Goal: Book appointment/travel/reservation

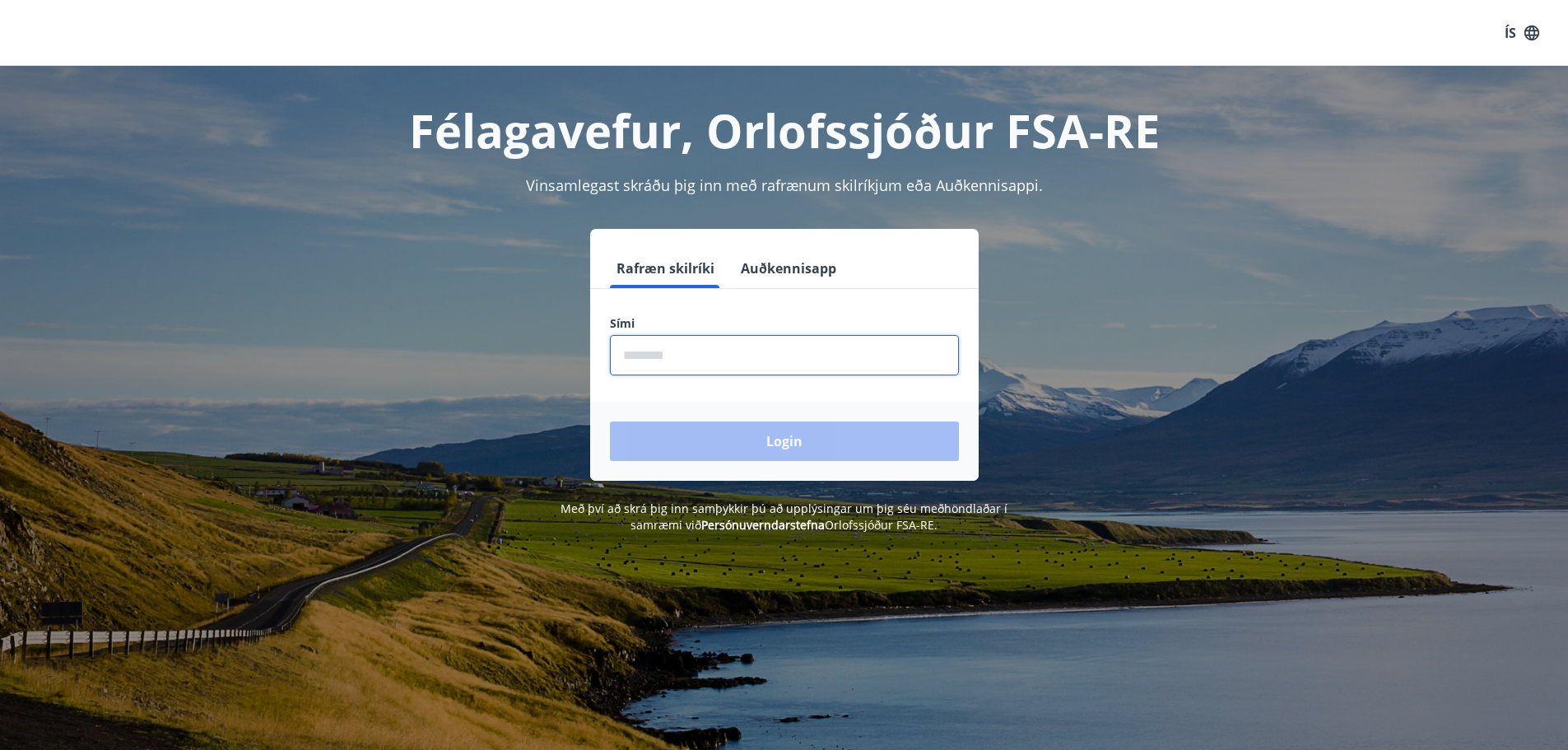
click at [692, 342] on input "phone" at bounding box center [784, 355] width 349 height 40
type input "********"
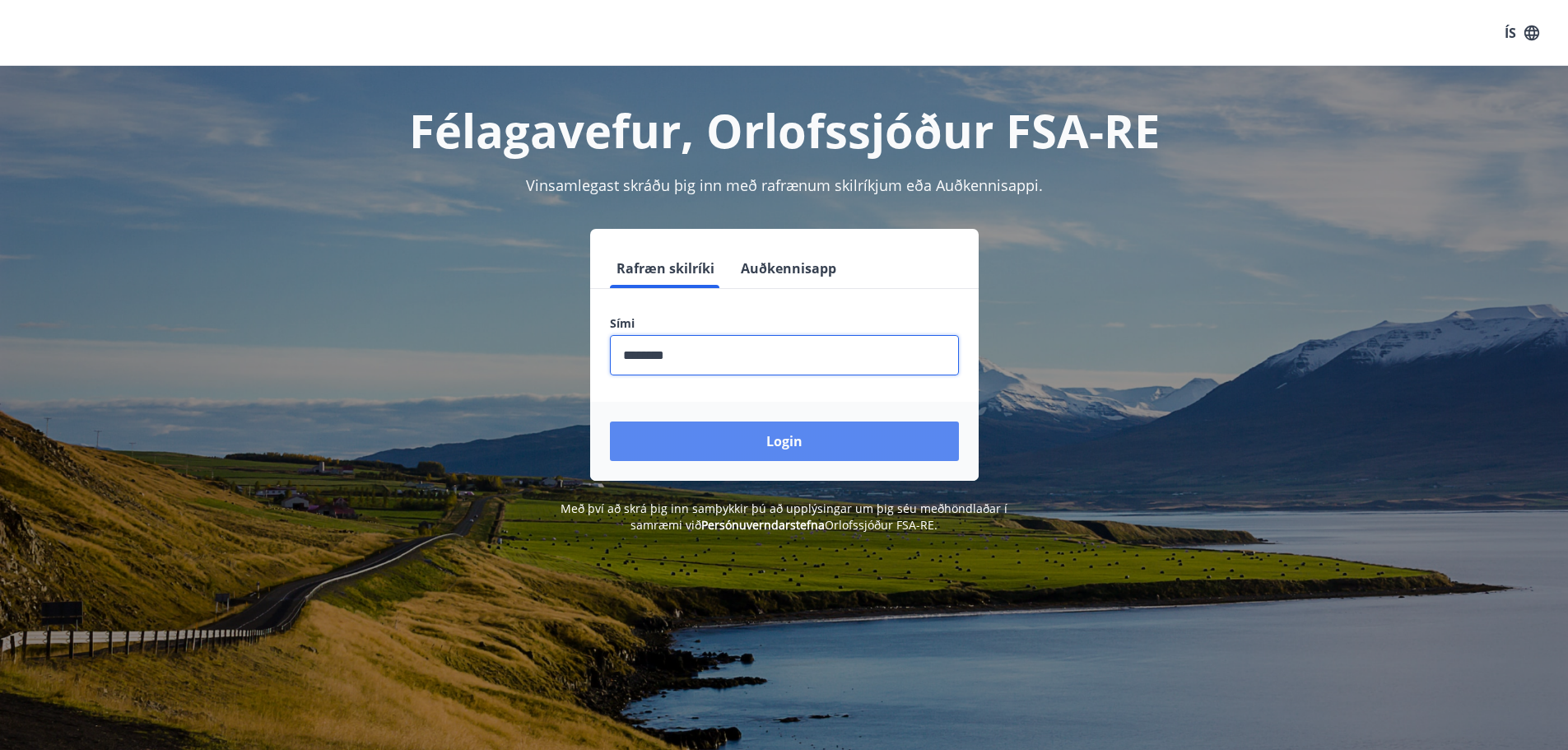
click at [610, 421] on button "Login" at bounding box center [784, 441] width 349 height 40
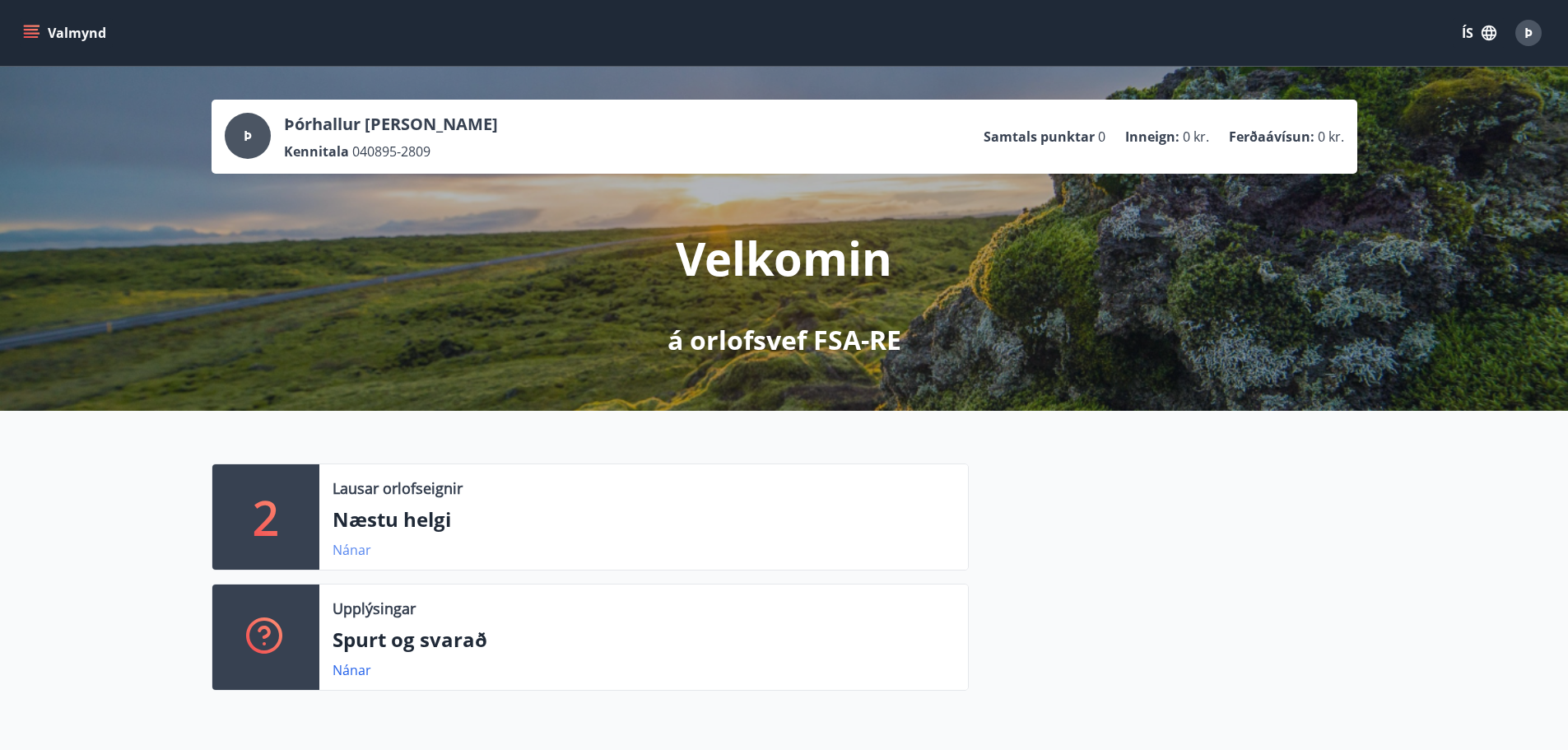
click at [358, 544] on link "Nánar" at bounding box center [352, 550] width 39 height 18
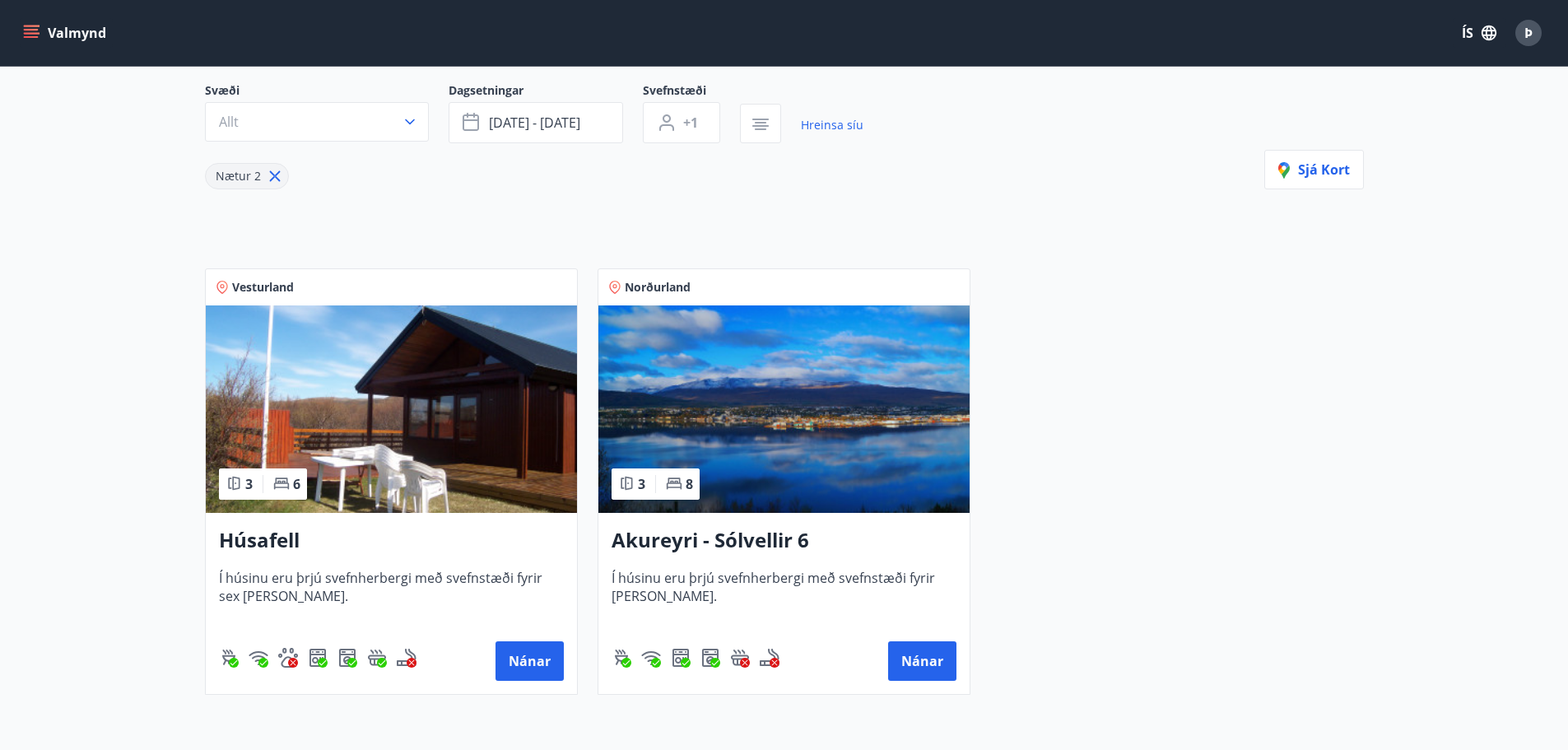
scroll to position [164, 0]
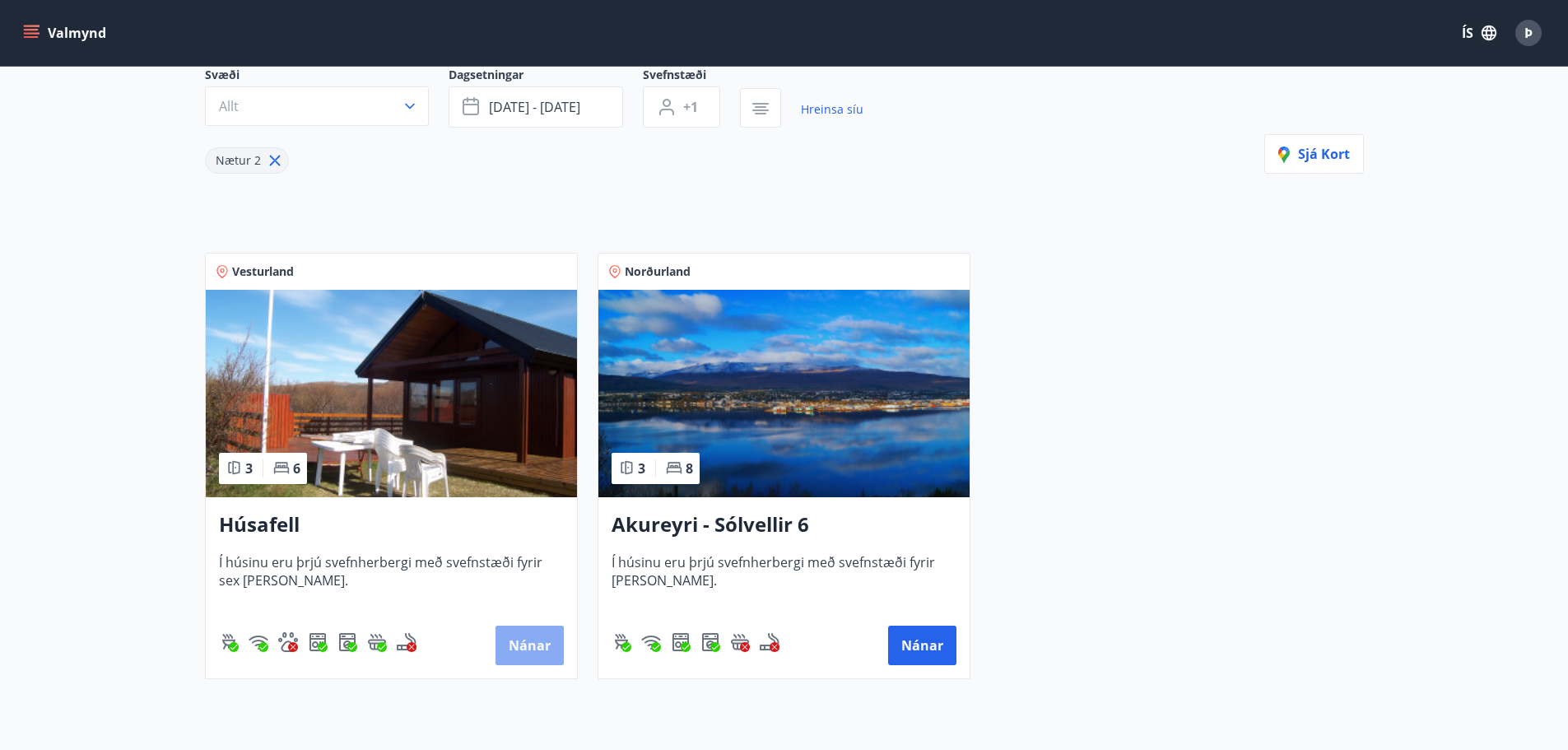
click at [532, 651] on button "Nánar" at bounding box center [529, 645] width 68 height 40
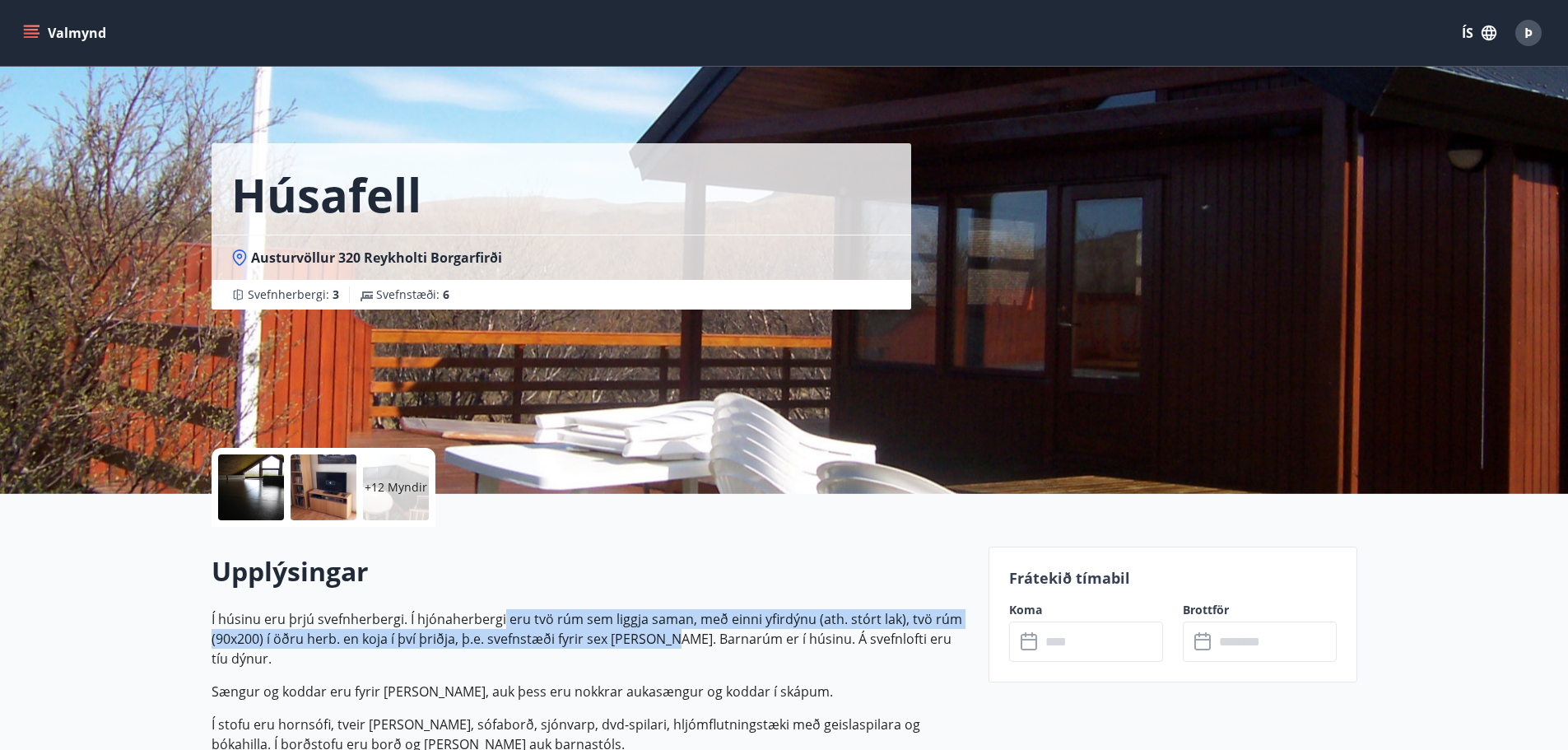
drag, startPoint x: 549, startPoint y: 612, endPoint x: 674, endPoint y: 645, distance: 129.3
click at [674, 645] on p "Í húsinu eru þrjú svefnherbergi. Í hjónaherbergi eru tvö rúm sem liggja saman, …" at bounding box center [590, 638] width 758 height 59
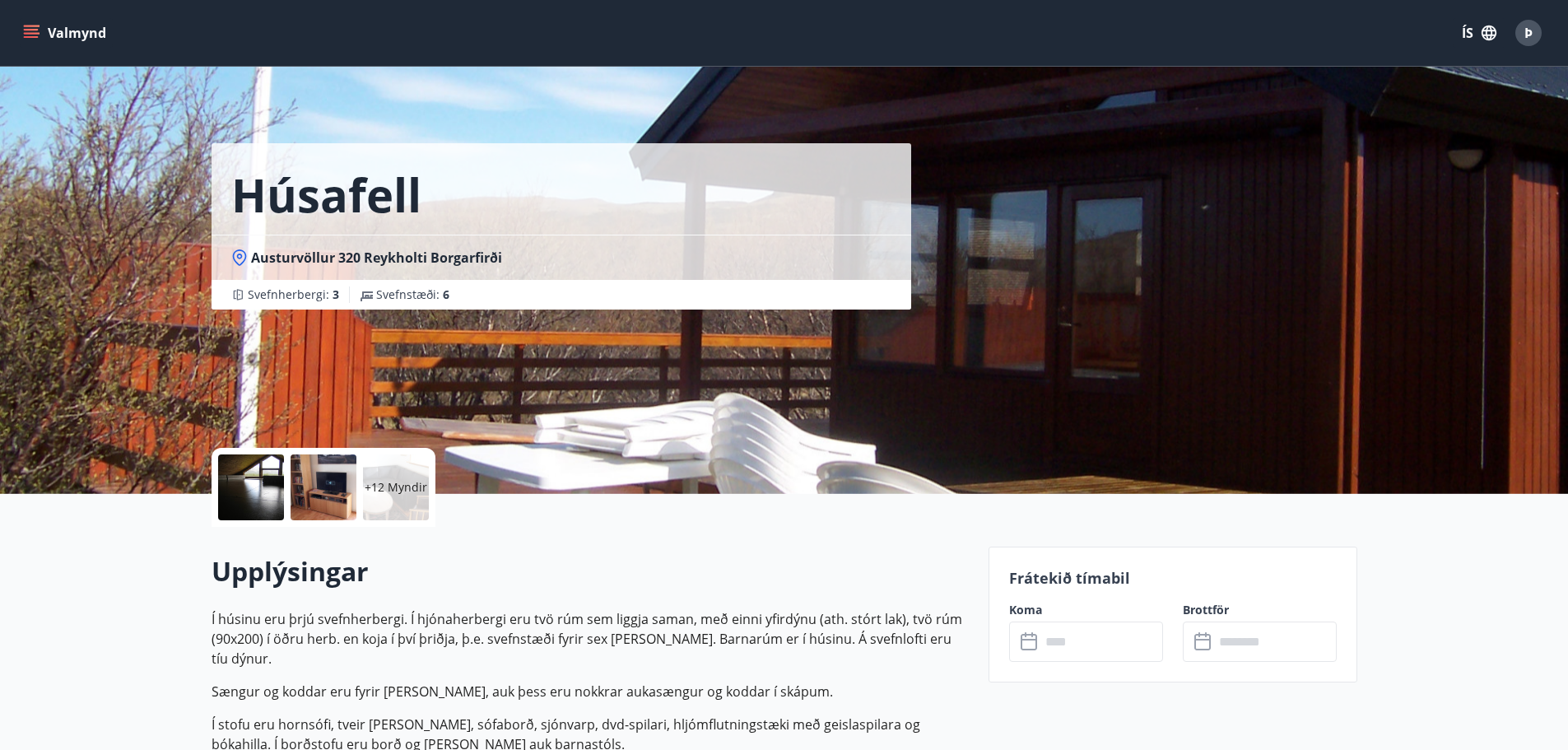
click at [681, 645] on p "Í húsinu eru þrjú svefnherbergi. Í hjónaherbergi eru tvö rúm sem liggja saman, …" at bounding box center [590, 638] width 758 height 59
drag, startPoint x: 715, startPoint y: 642, endPoint x: 798, endPoint y: 642, distance: 83.0
click at [798, 642] on p "Í húsinu eru þrjú svefnherbergi. Í hjónaherbergi eru tvö rúm sem liggja saman, …" at bounding box center [590, 638] width 758 height 59
click at [830, 642] on p "Í húsinu eru þrjú svefnherbergi. Í hjónaherbergi eru tvö rúm sem liggja saman, …" at bounding box center [590, 638] width 758 height 59
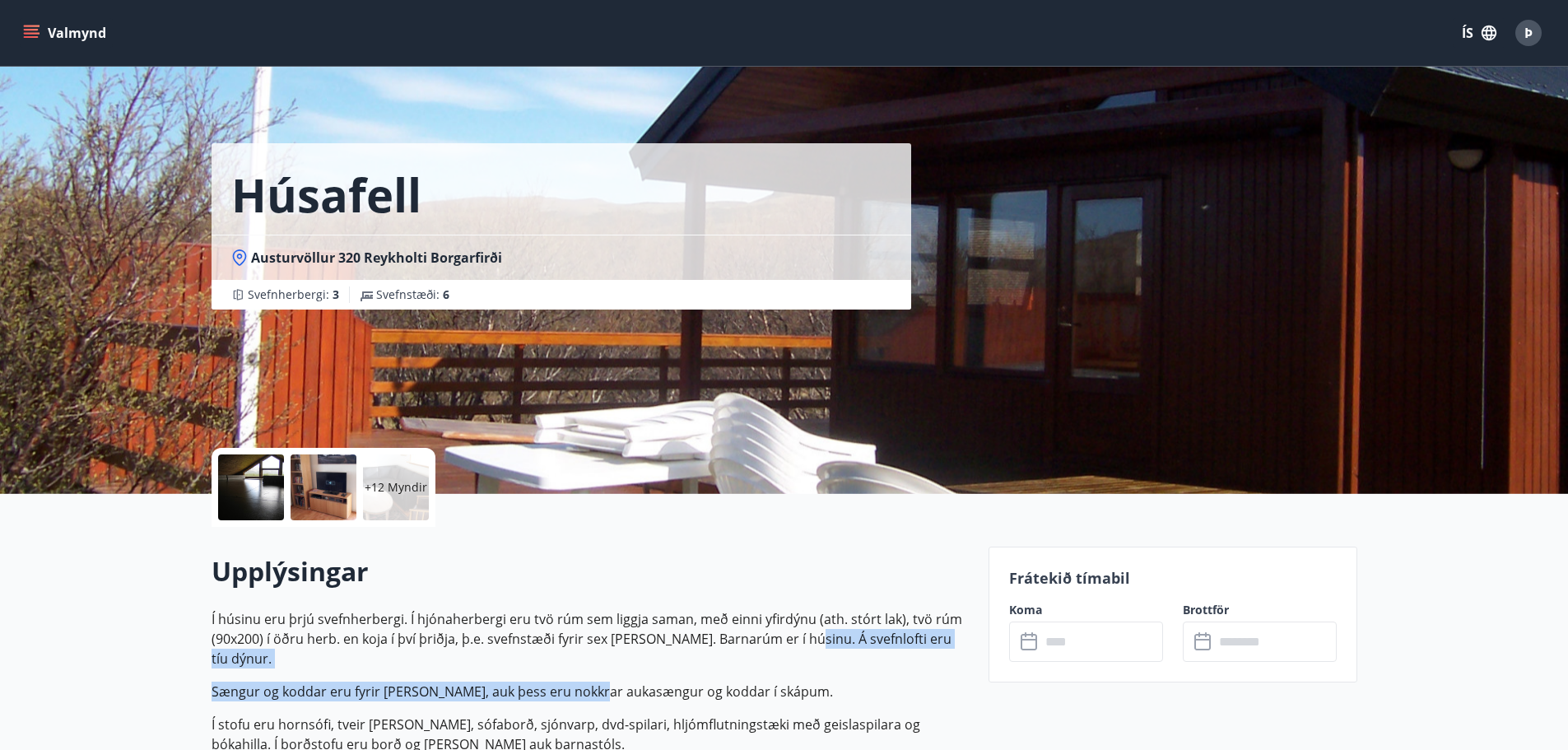
drag, startPoint x: 785, startPoint y: 642, endPoint x: 588, endPoint y: 667, distance: 198.6
click at [588, 667] on p "Í húsinu eru þrjú svefnherbergi. Í hjónaherbergi eru tvö rúm sem liggja saman, …" at bounding box center [590, 734] width 758 height 250
click at [588, 682] on p "Sængur og koddar eru fyrir [PERSON_NAME], auk þess eru nokkrar aukasængur og ko…" at bounding box center [590, 692] width 758 height 20
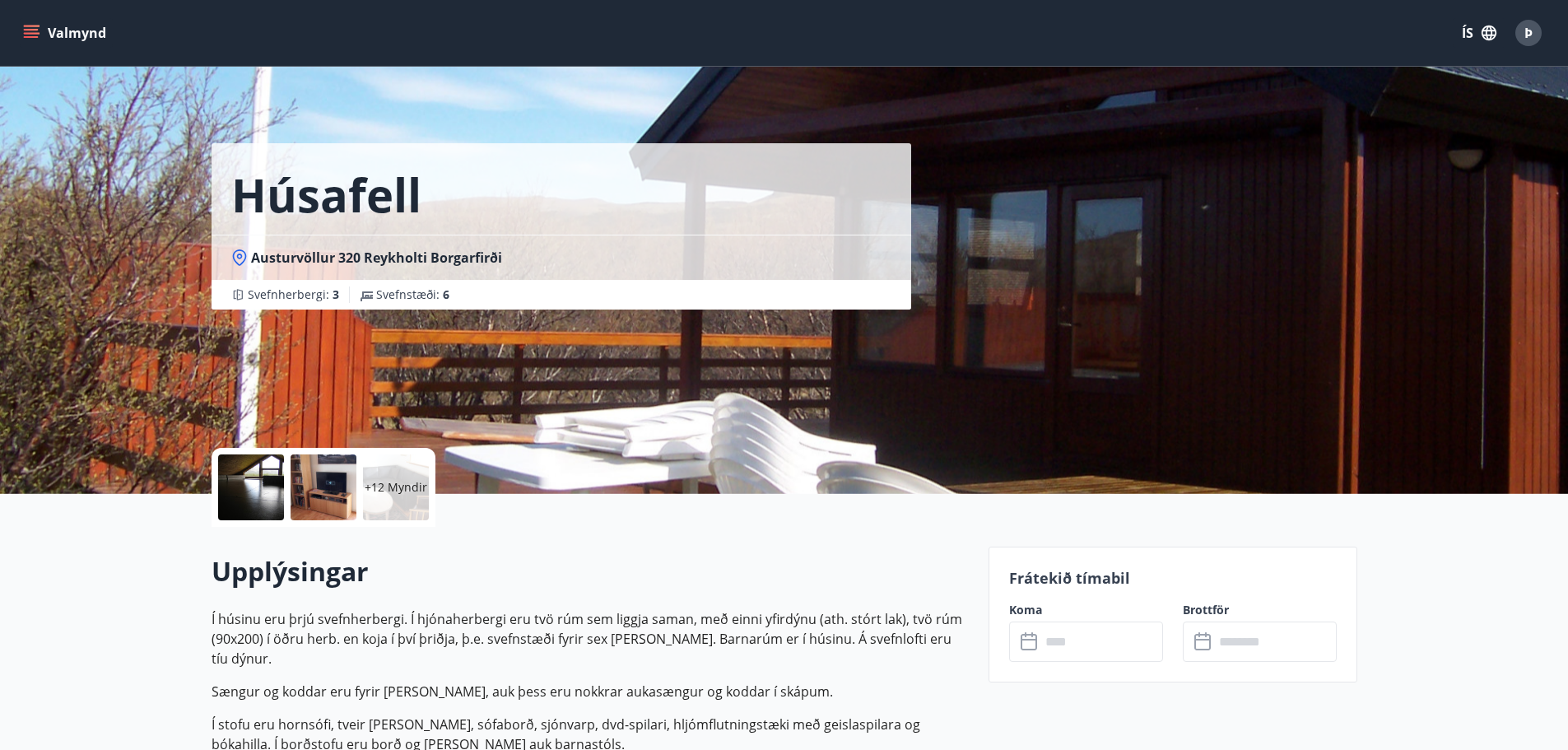
click at [46, 29] on button "Valmynd" at bounding box center [66, 33] width 93 height 29
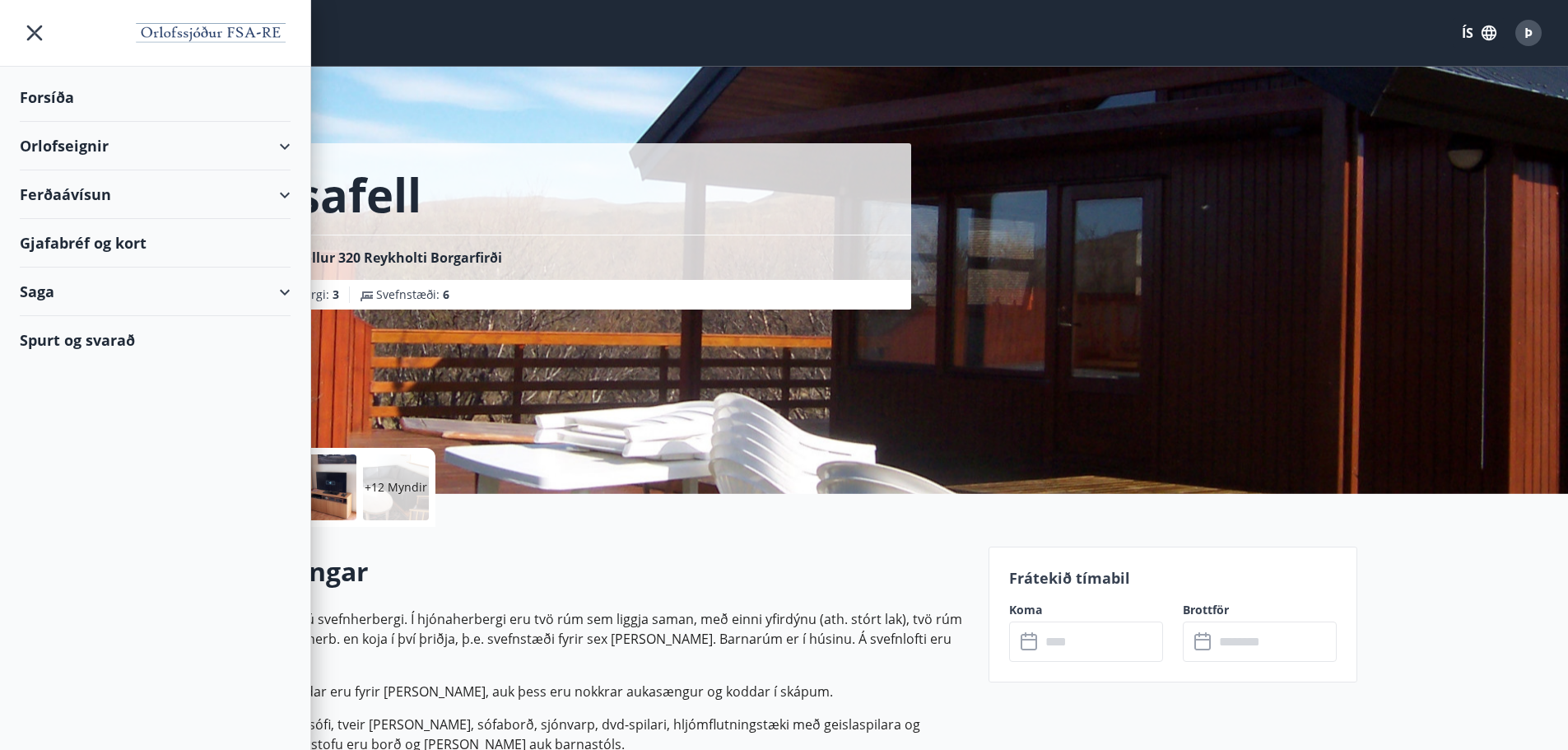
click at [287, 144] on div "Orlofseignir" at bounding box center [155, 146] width 271 height 48
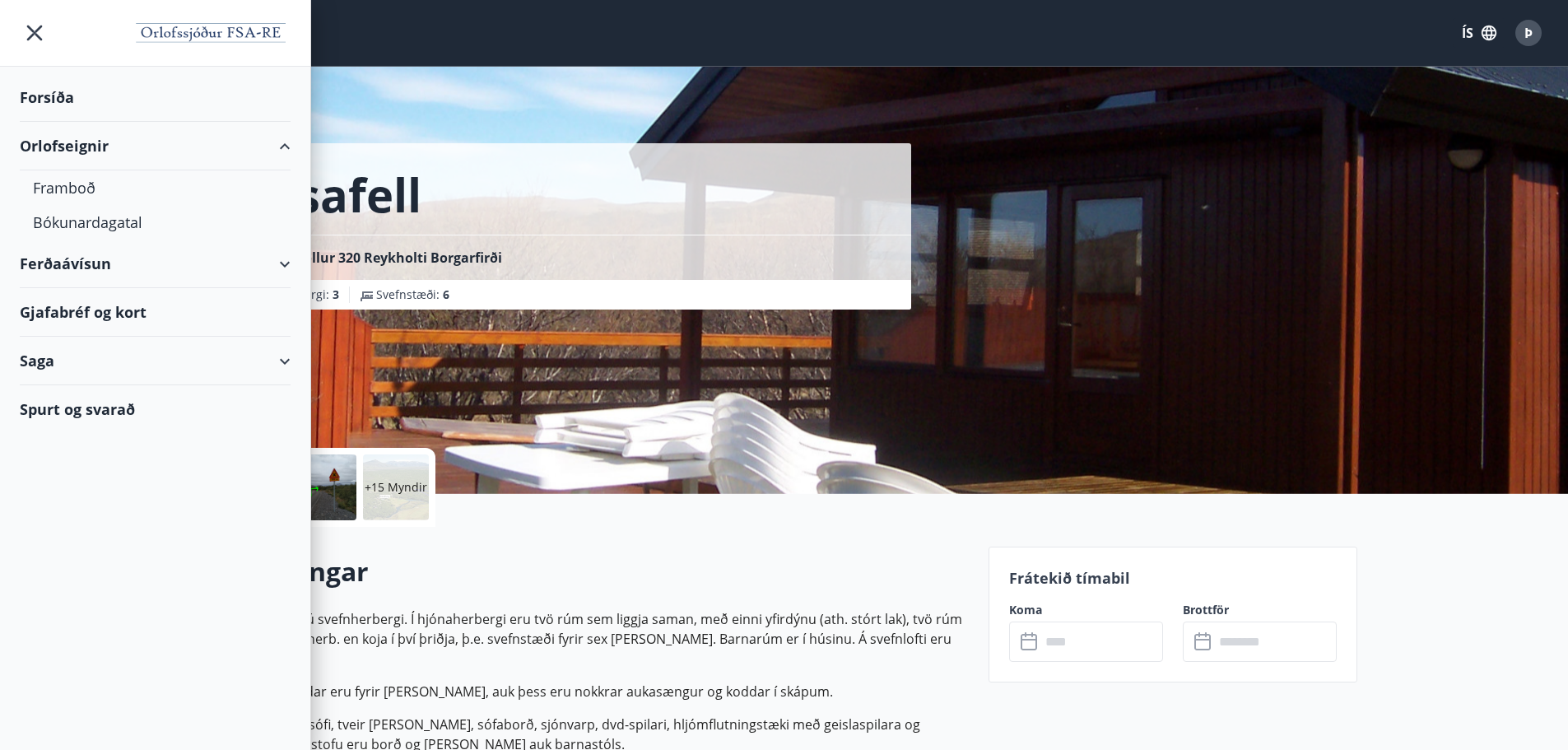
click at [74, 161] on div "Orlofseignir" at bounding box center [155, 146] width 271 height 48
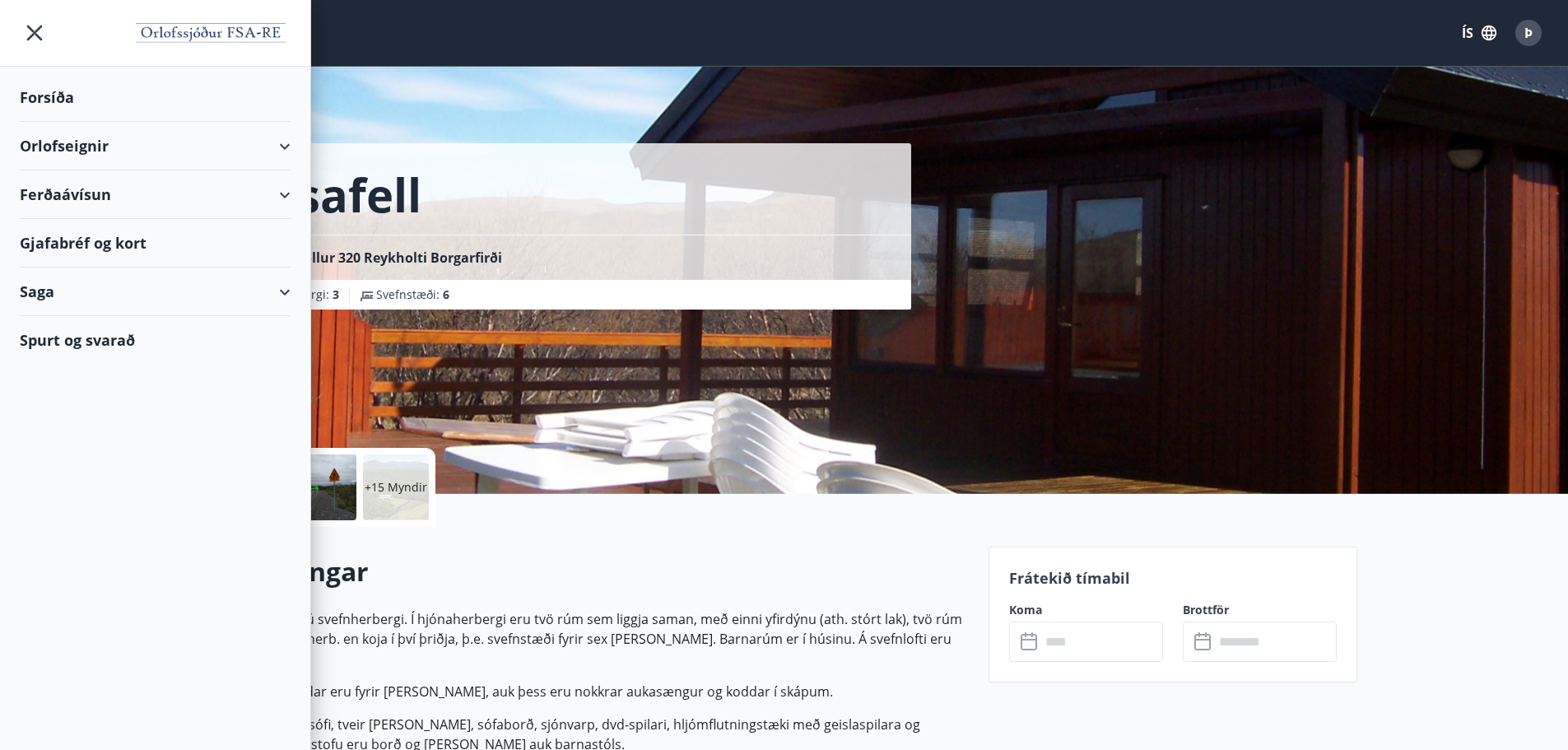
click at [74, 160] on div "Orlofseignir" at bounding box center [155, 146] width 271 height 48
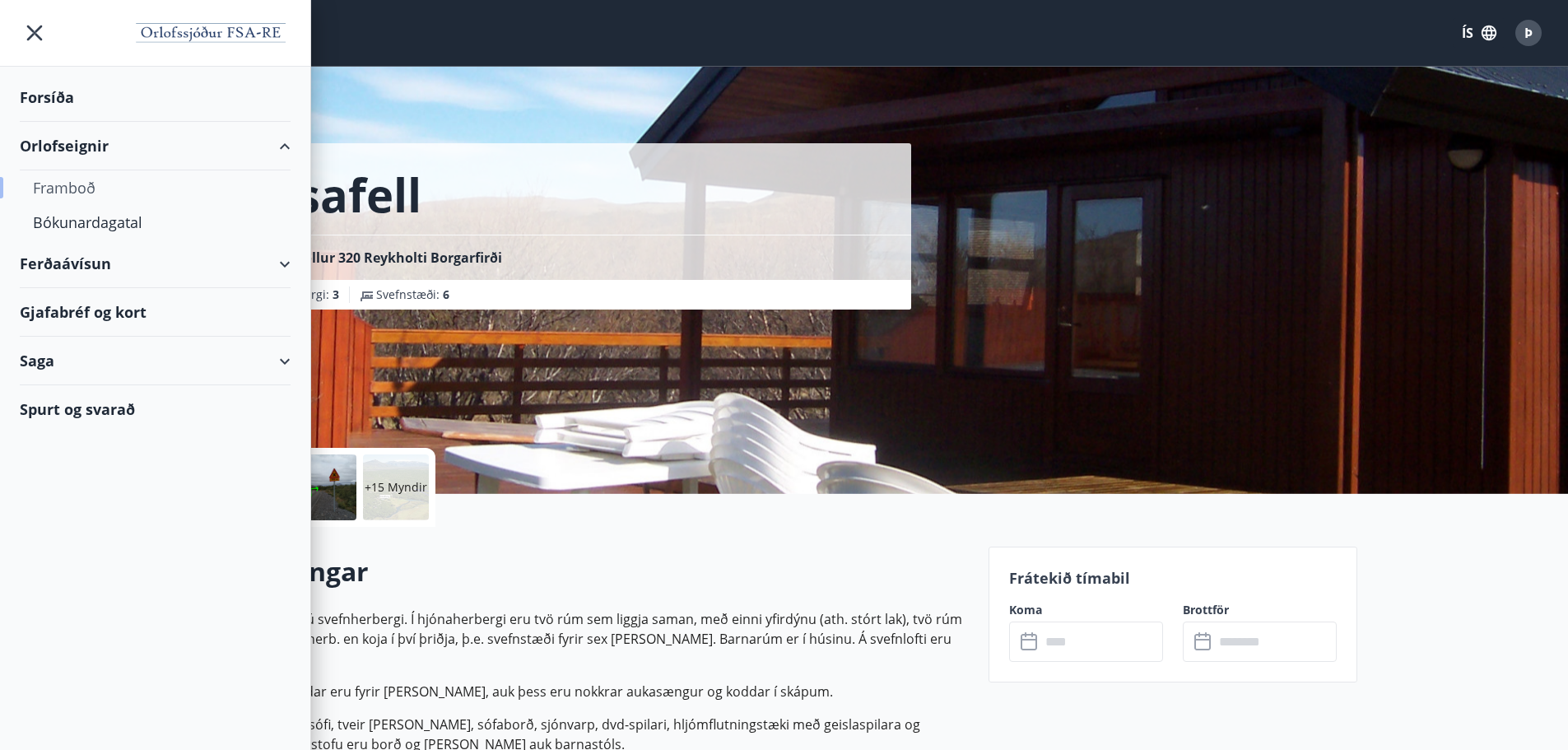
click at [74, 194] on div "Framboð" at bounding box center [155, 188] width 244 height 34
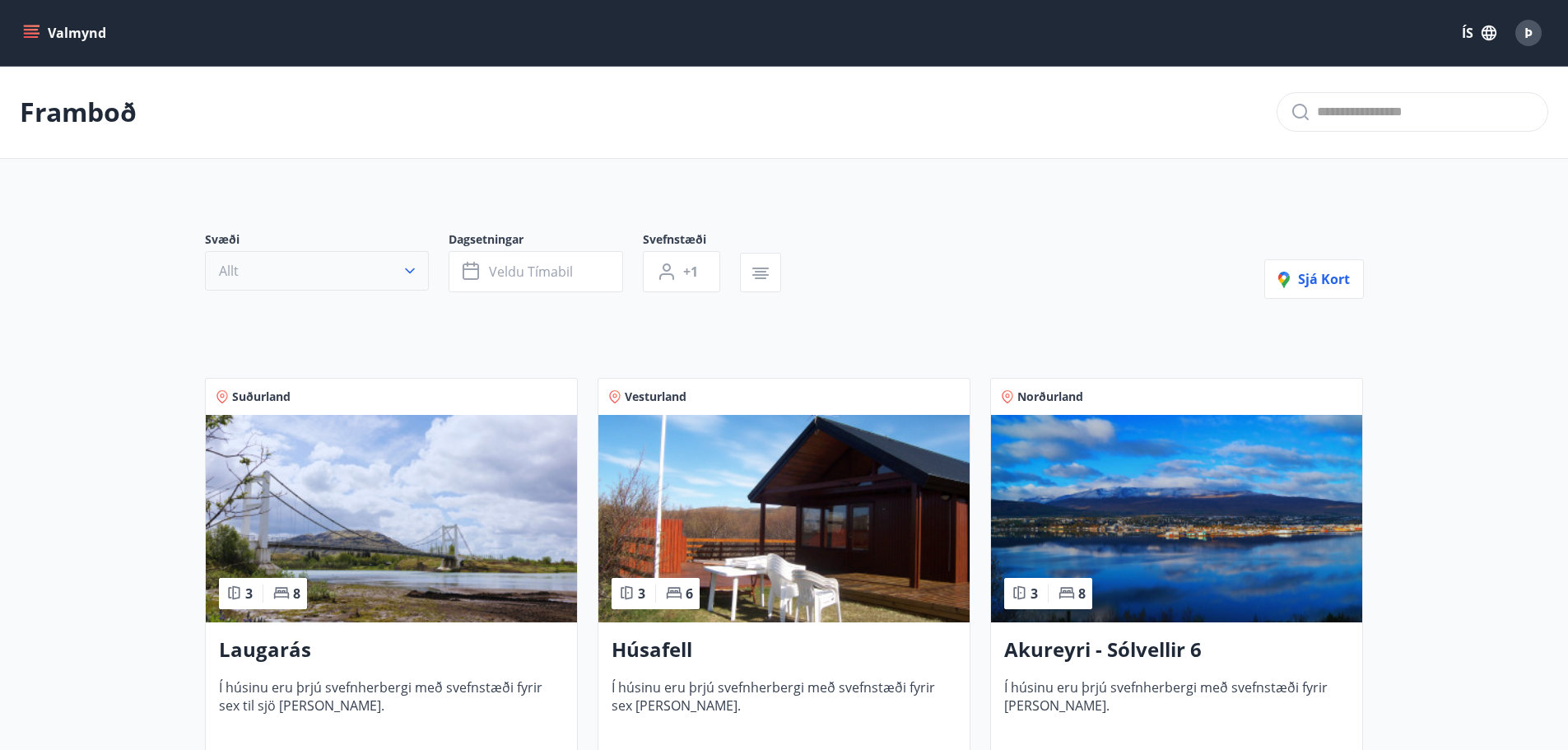
click at [408, 253] on button "Allt" at bounding box center [317, 271] width 224 height 40
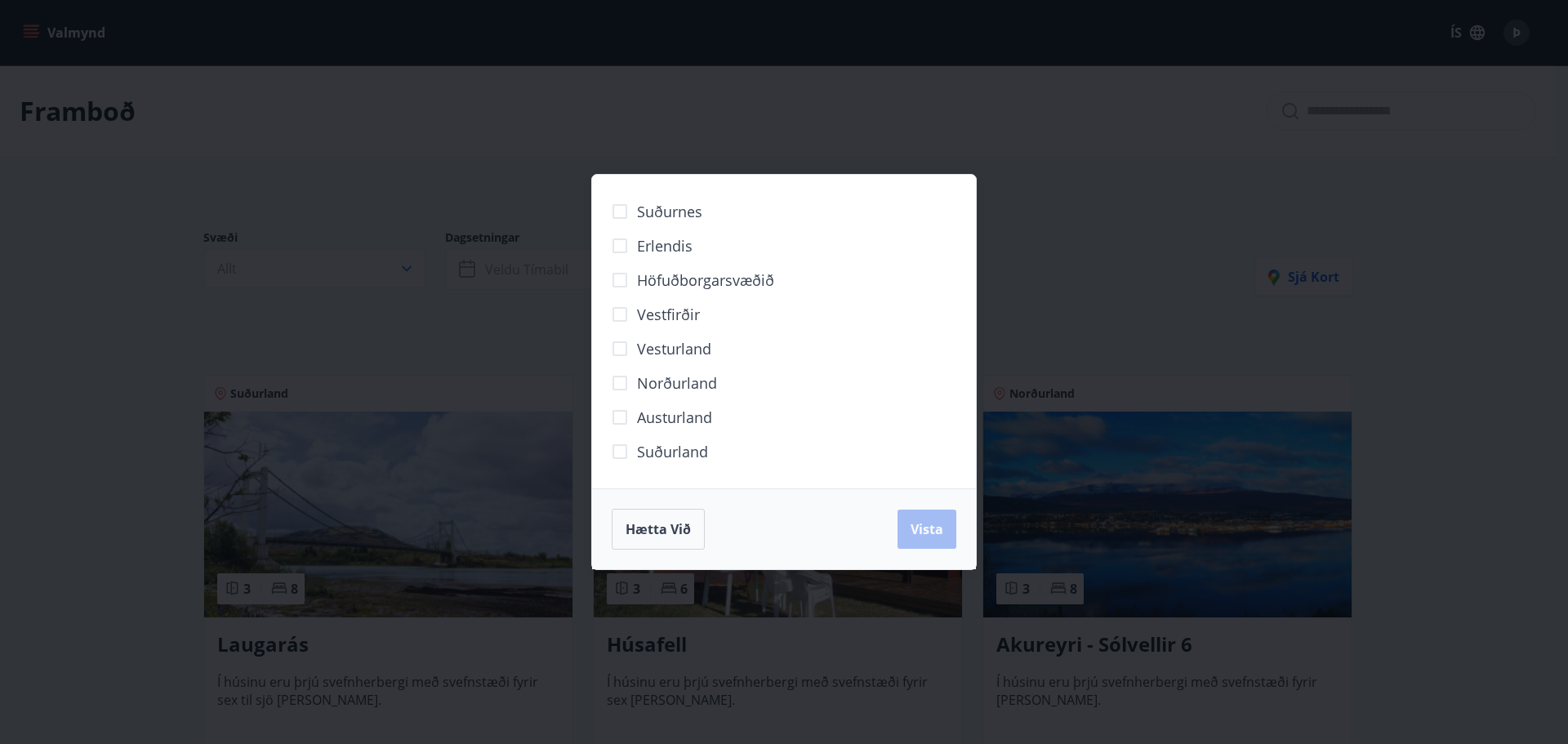
click at [926, 517] on div "Hætta við Vista" at bounding box center [784, 529] width 345 height 41
click at [677, 532] on span "Hætta við" at bounding box center [658, 529] width 66 height 18
